Goal: Information Seeking & Learning: Learn about a topic

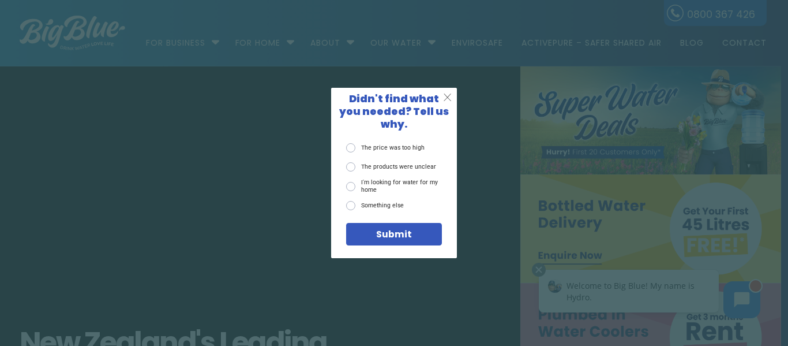
click at [450, 104] on span "X" at bounding box center [447, 97] width 9 height 13
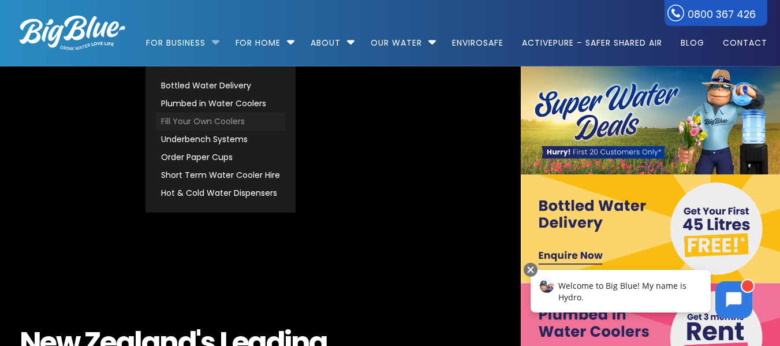
click at [213, 118] on link "Fill Your Own Coolers" at bounding box center [220, 122] width 129 height 18
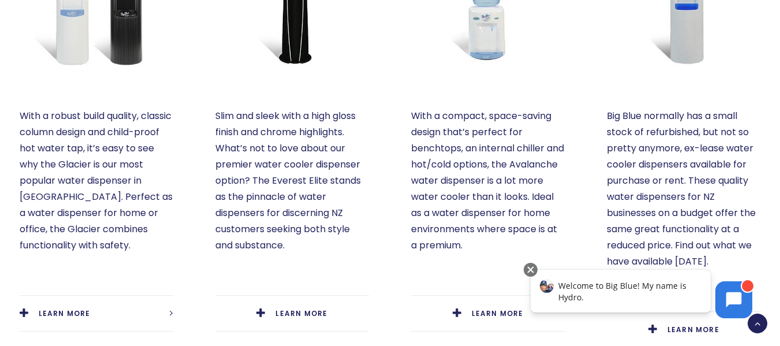
scroll to position [692, 0]
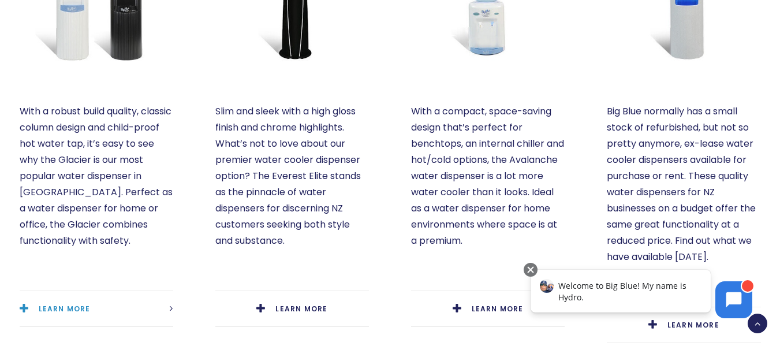
click at [52, 304] on span "LEARN MORE" at bounding box center [65, 309] width 52 height 10
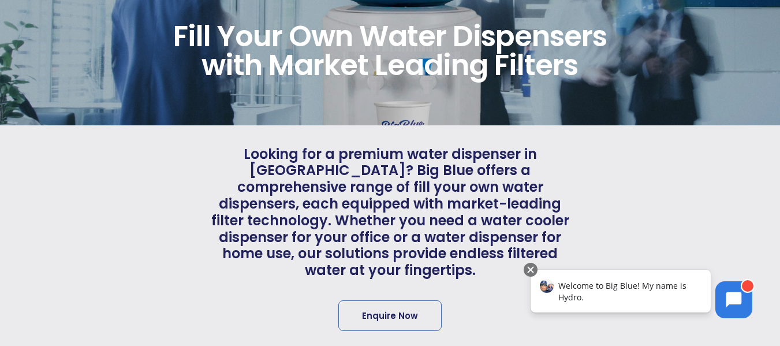
scroll to position [0, 0]
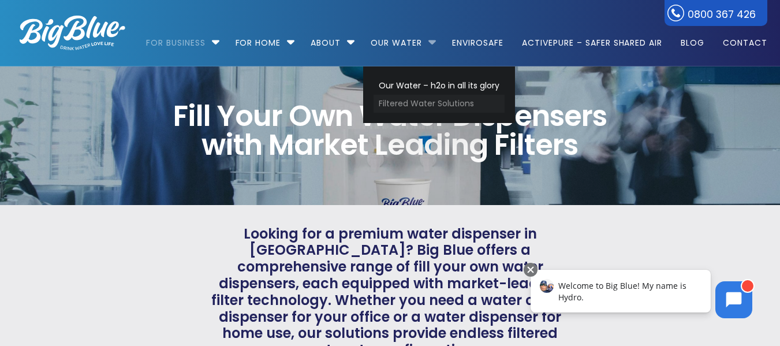
click at [429, 105] on link "Filtered Water Solutions" at bounding box center [438, 104] width 131 height 18
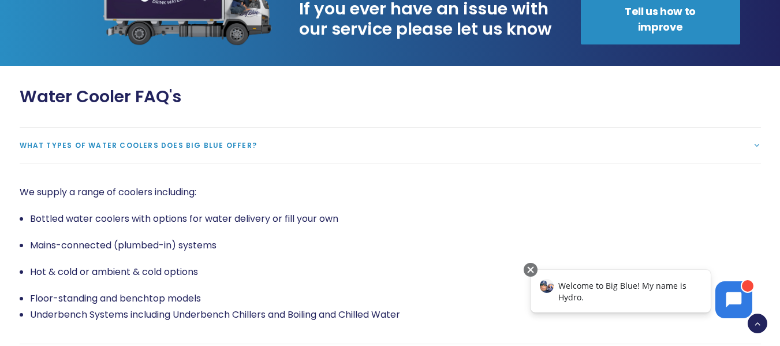
scroll to position [1904, 0]
